Goal: Task Accomplishment & Management: Manage account settings

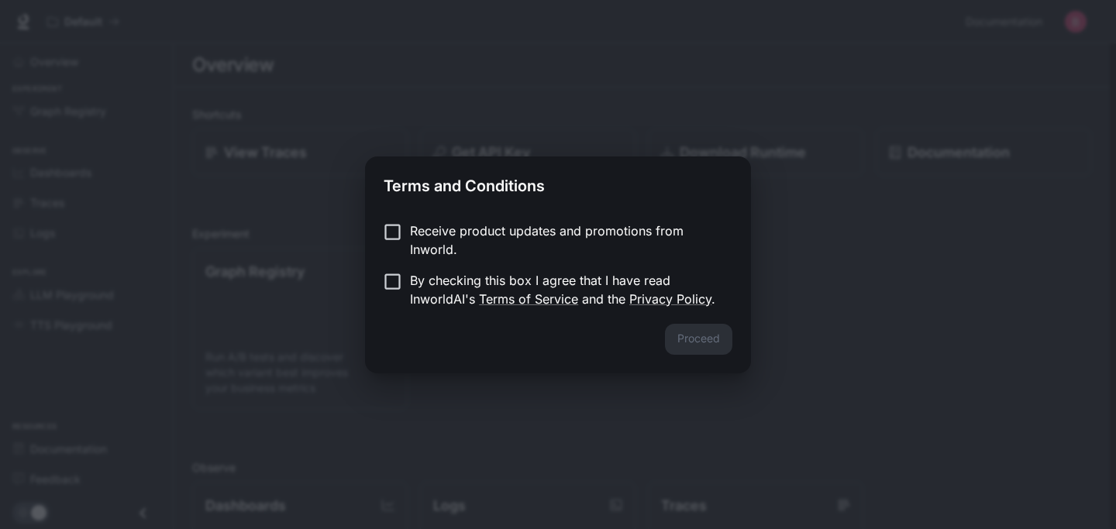
click at [559, 281] on p "By checking this box I agree that I have read InworldAI's Terms of Service and …" at bounding box center [565, 289] width 310 height 37
click at [695, 336] on button "Proceed" at bounding box center [698, 339] width 67 height 31
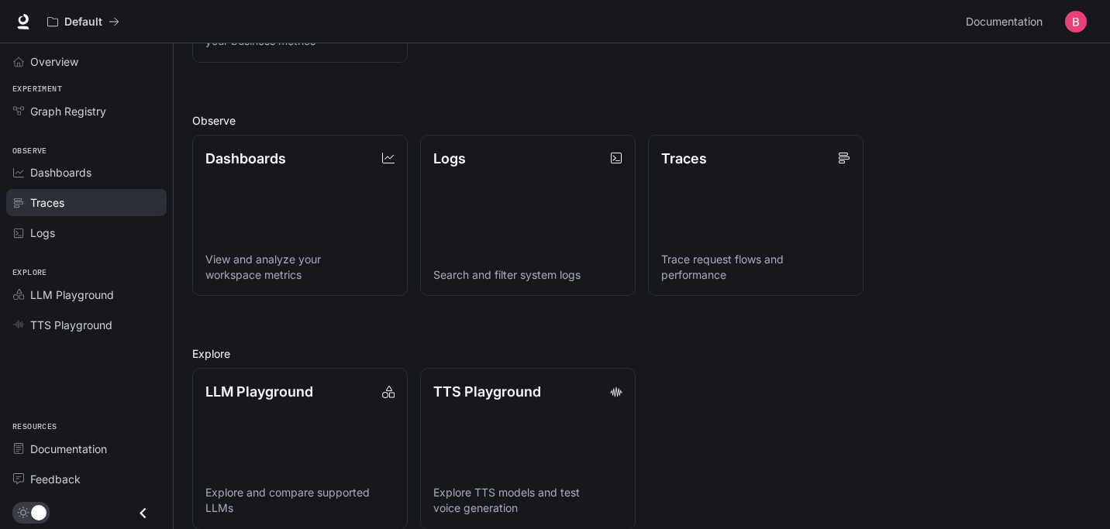
scroll to position [366, 0]
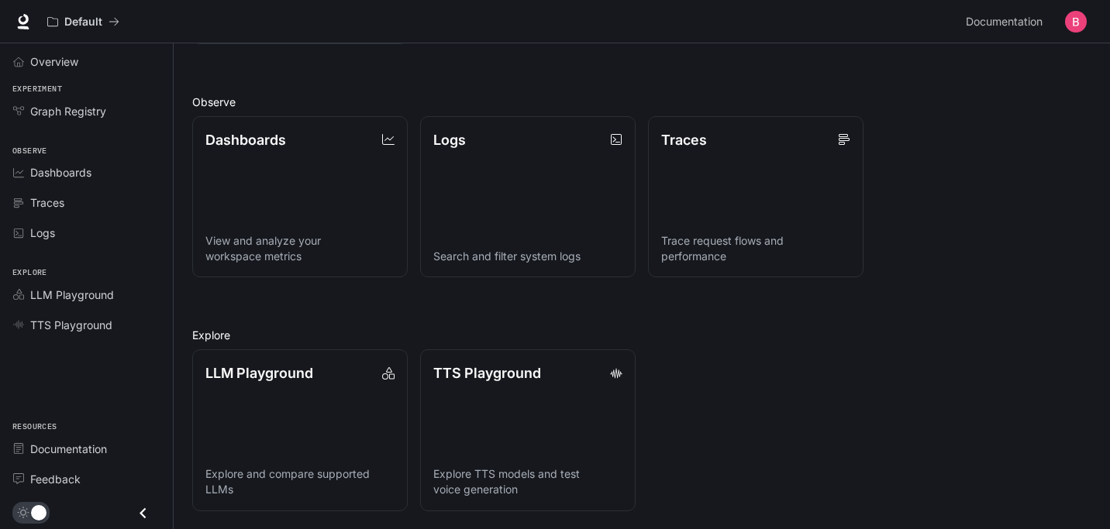
click at [144, 509] on icon "Close drawer" at bounding box center [143, 513] width 6 height 11
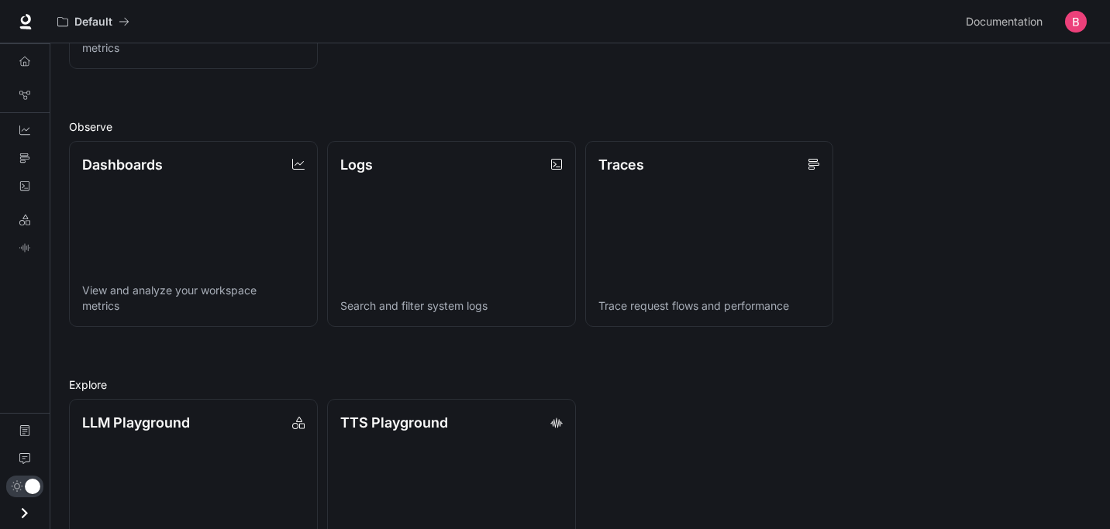
click at [25, 516] on icon "Open drawer" at bounding box center [24, 513] width 21 height 21
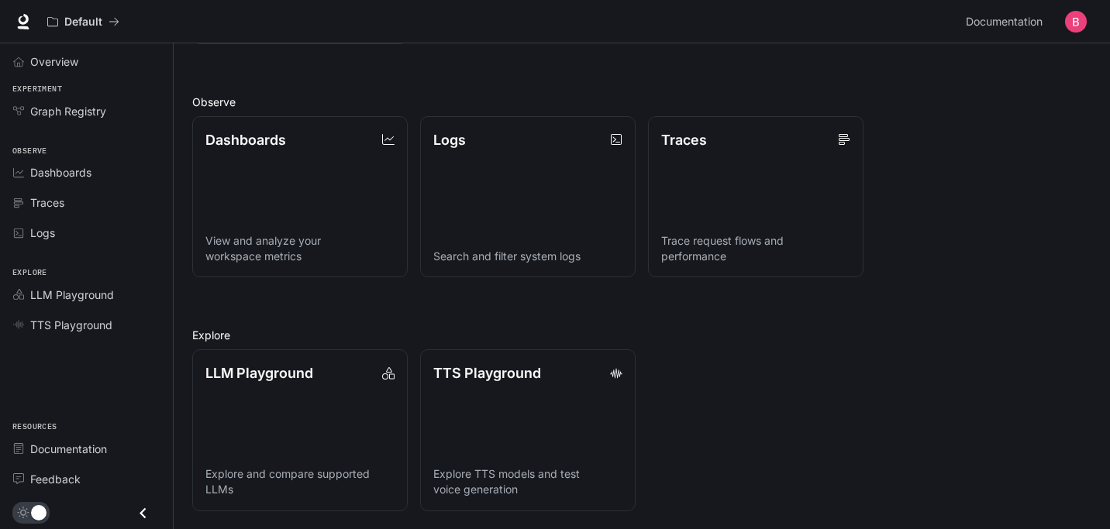
scroll to position [0, 0]
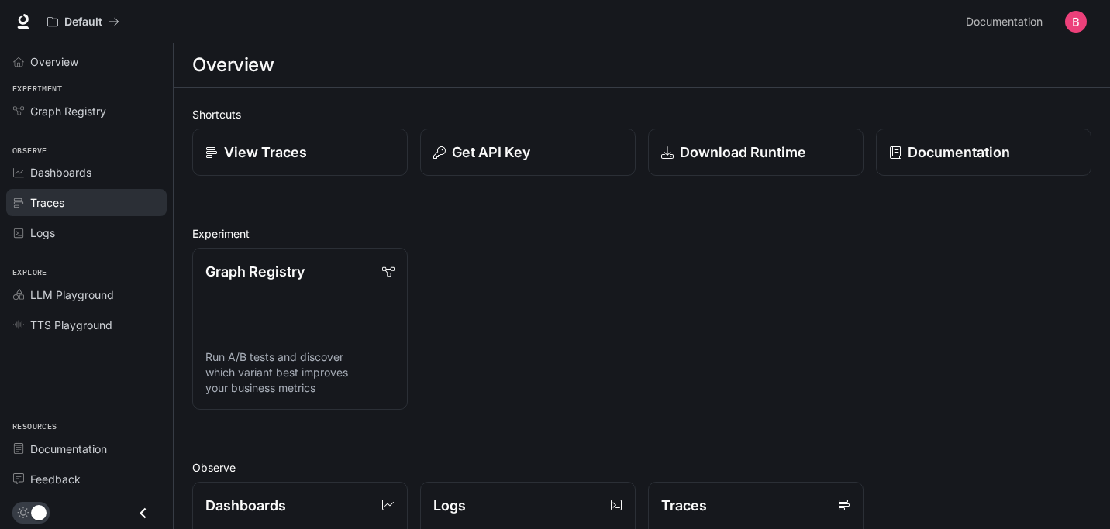
click at [84, 208] on div "Traces" at bounding box center [94, 203] width 129 height 16
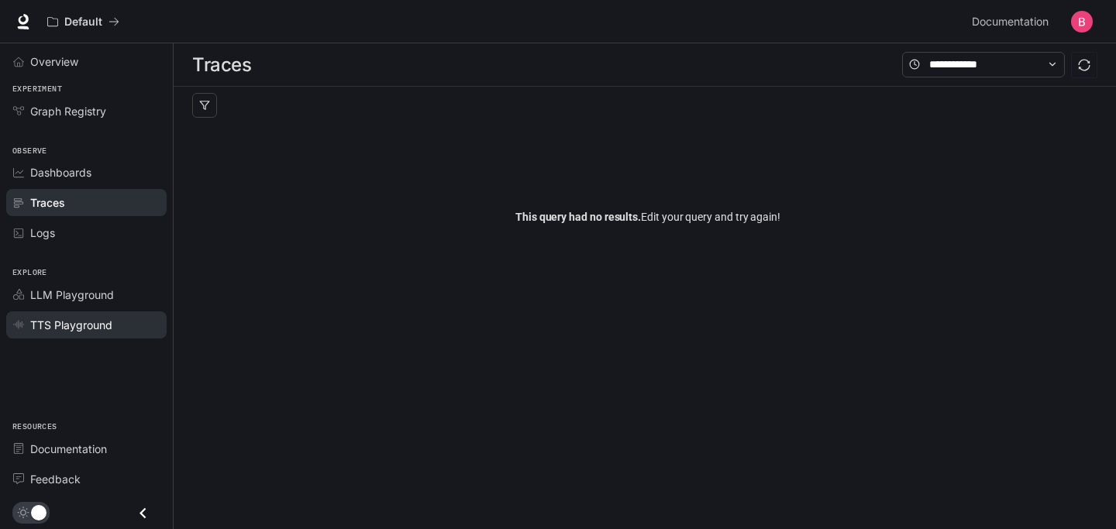
click at [68, 327] on span "TTS Playground" at bounding box center [71, 325] width 82 height 16
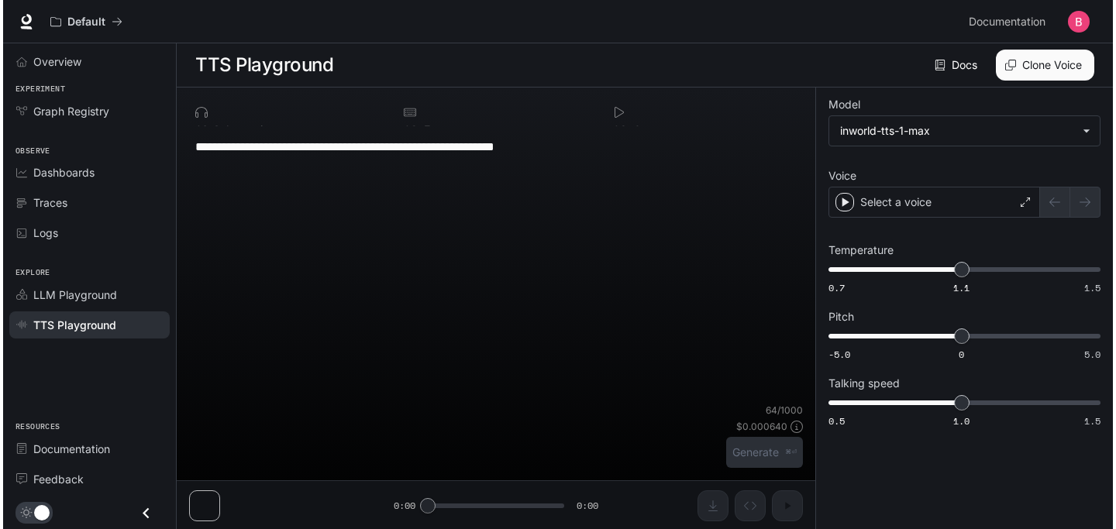
scroll to position [1, 0]
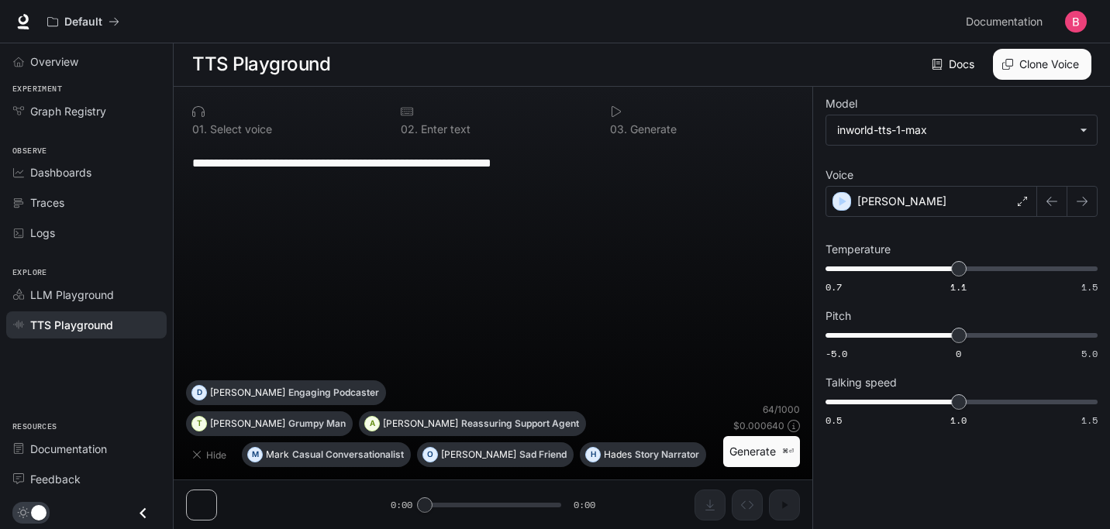
click at [1085, 26] on button "button" at bounding box center [1075, 21] width 31 height 31
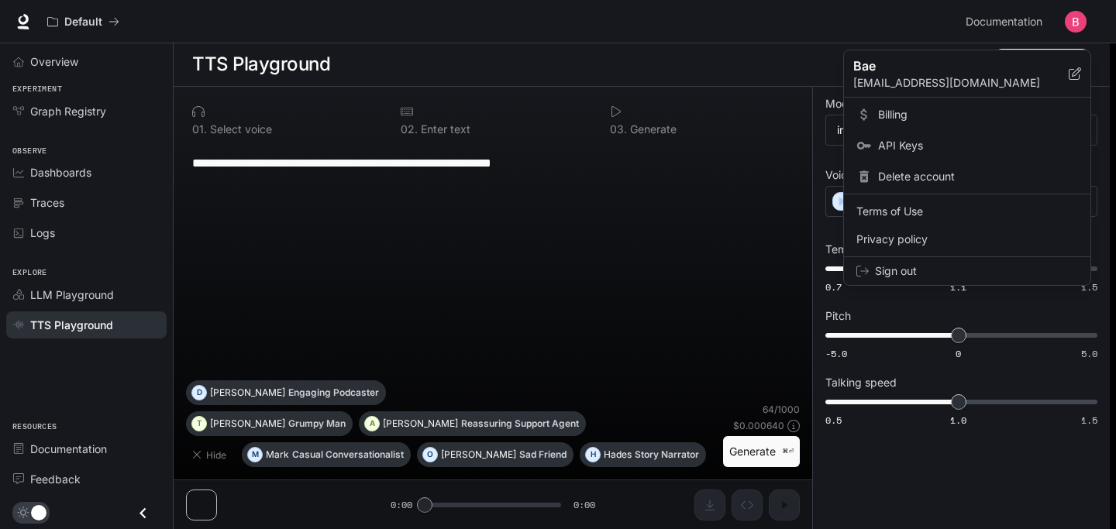
click at [909, 112] on span "Billing" at bounding box center [978, 115] width 200 height 16
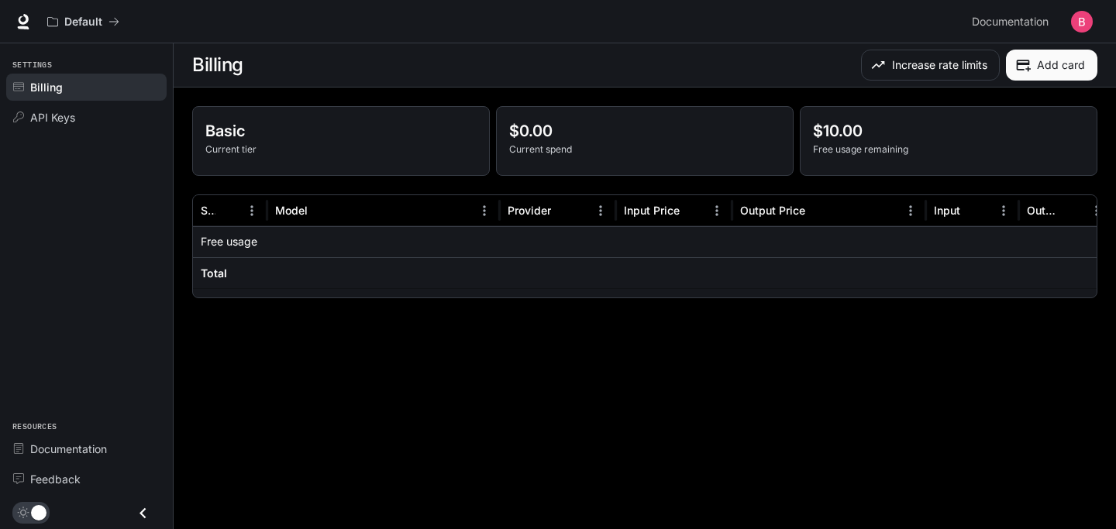
click at [886, 151] on p "Free usage remaining" at bounding box center [948, 150] width 271 height 14
click at [666, 284] on div at bounding box center [674, 272] width 116 height 31
click at [126, 122] on div "API Keys" at bounding box center [94, 117] width 129 height 16
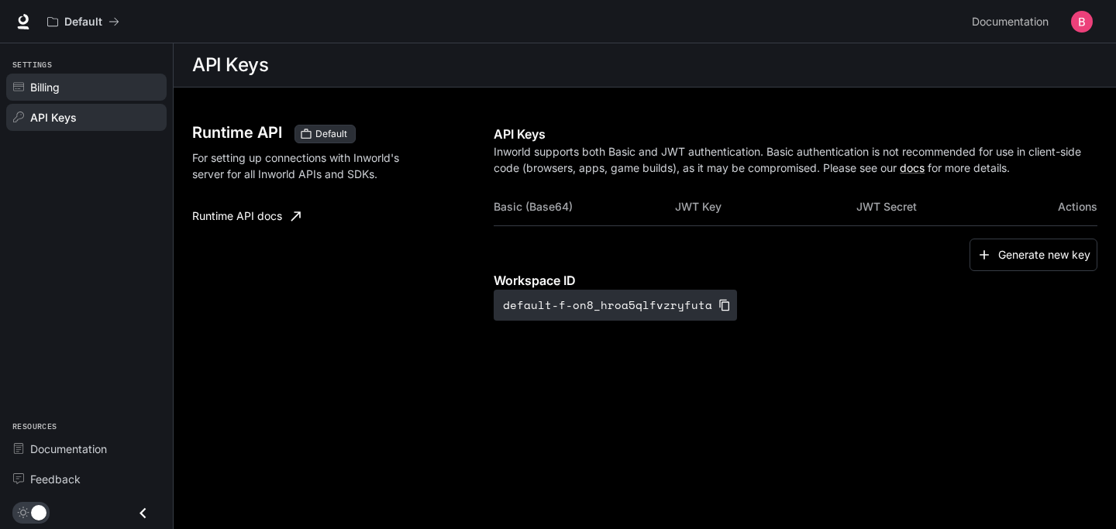
click at [110, 88] on div "Billing" at bounding box center [94, 87] width 129 height 16
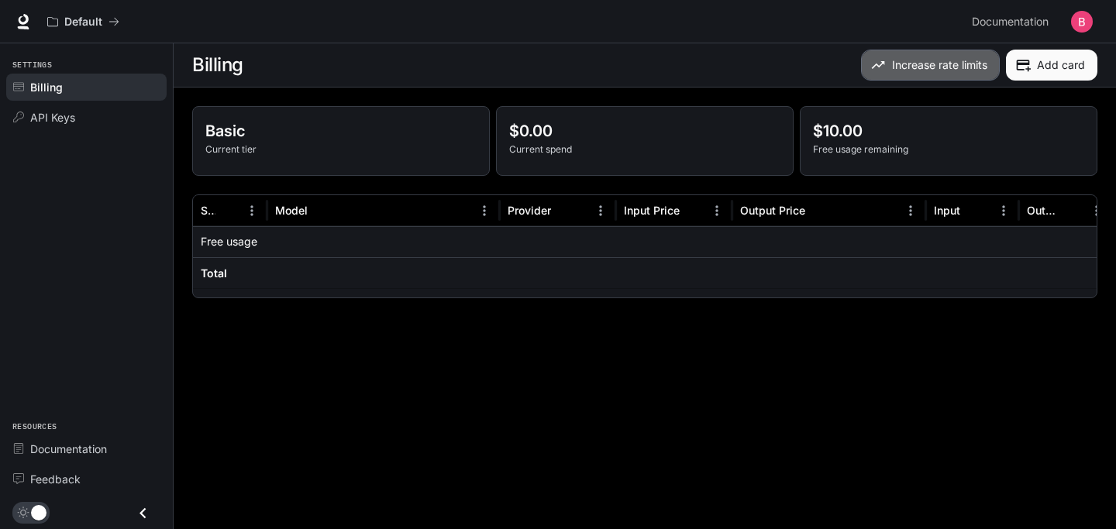
click at [945, 54] on button "Increase rate limits" at bounding box center [930, 65] width 139 height 31
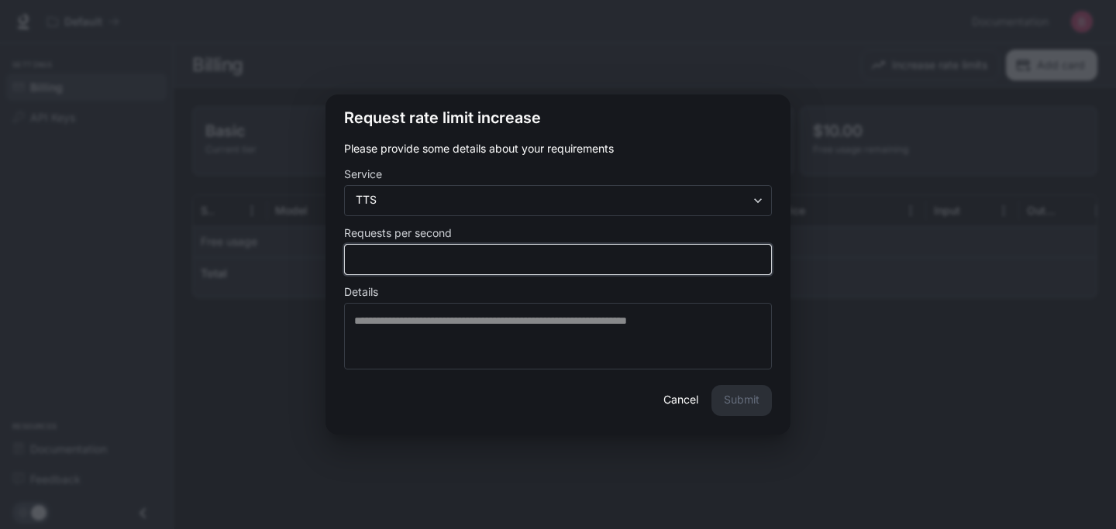
click at [746, 265] on input "*" at bounding box center [558, 259] width 426 height 16
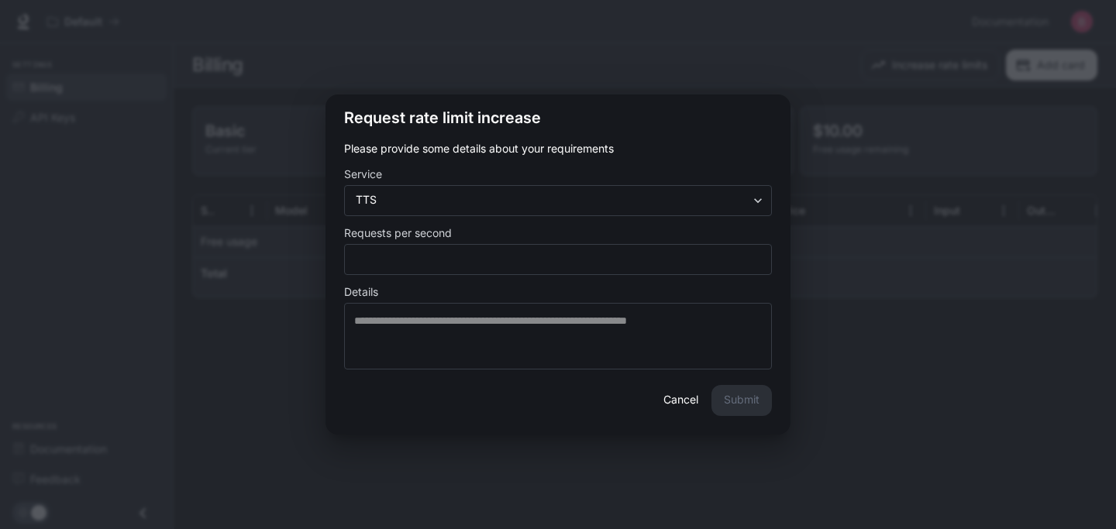
click at [941, 174] on div "**********" at bounding box center [558, 264] width 1116 height 529
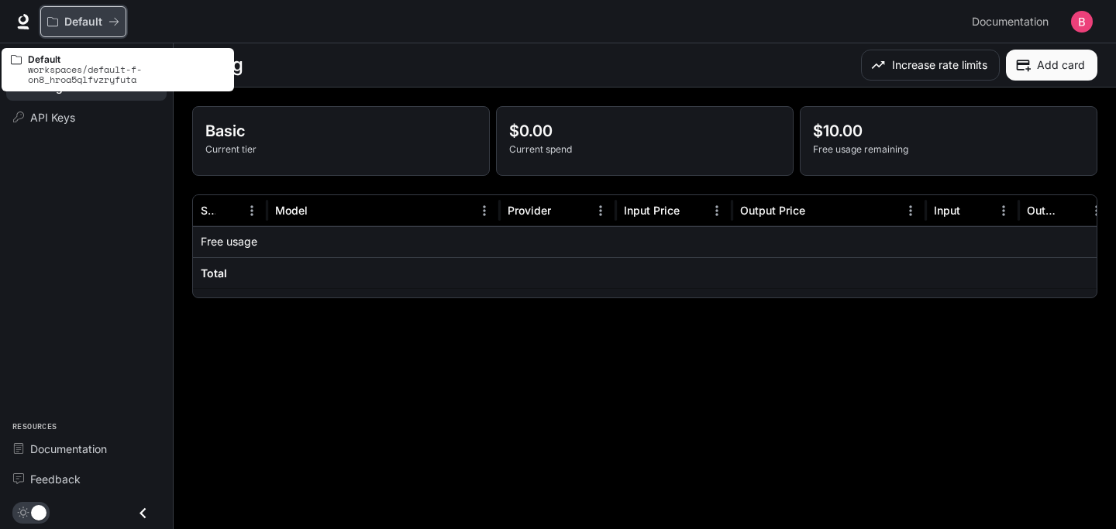
click at [102, 20] on div "Default" at bounding box center [77, 22] width 61 height 13
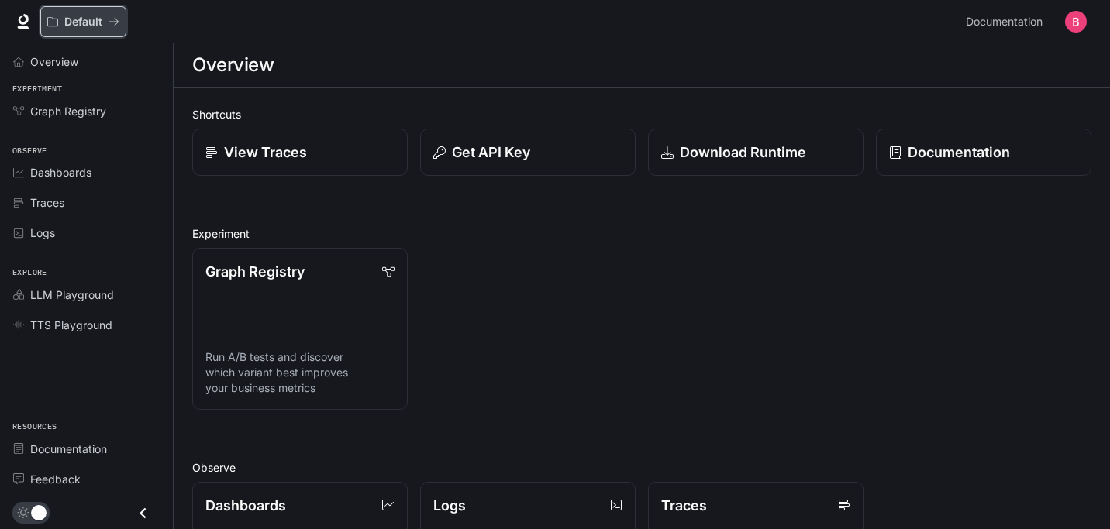
click at [95, 27] on p "Default" at bounding box center [83, 22] width 38 height 13
click at [86, 20] on p "Default" at bounding box center [83, 22] width 38 height 13
click at [1088, 18] on button "button" at bounding box center [1075, 21] width 31 height 31
